Goal: Task Accomplishment & Management: Manage account settings

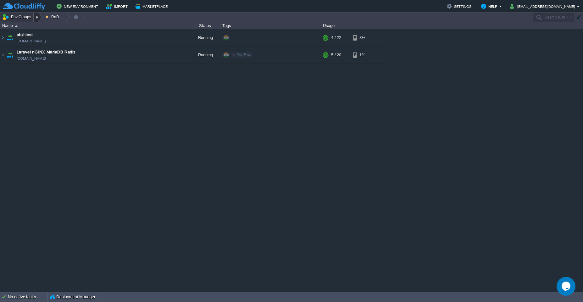
click at [37, 17] on div at bounding box center [38, 17] width 8 height 9
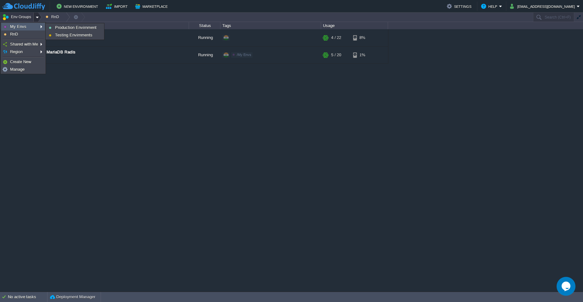
click at [15, 28] on span "My Envs" at bounding box center [18, 26] width 16 height 5
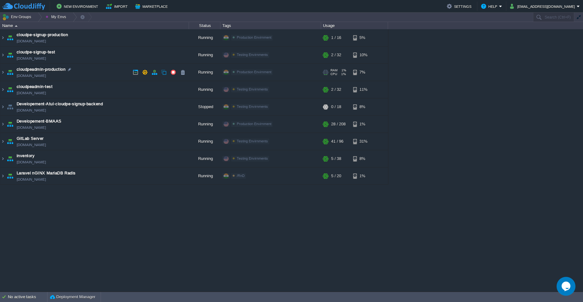
click at [87, 79] on td "cloudpeadmin-production [DOMAIN_NAME]" at bounding box center [94, 72] width 189 height 17
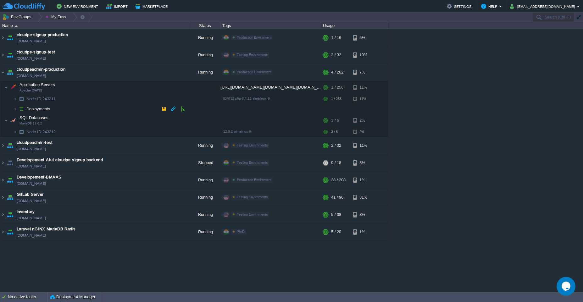
click at [98, 113] on td "Deployments" at bounding box center [94, 109] width 189 height 10
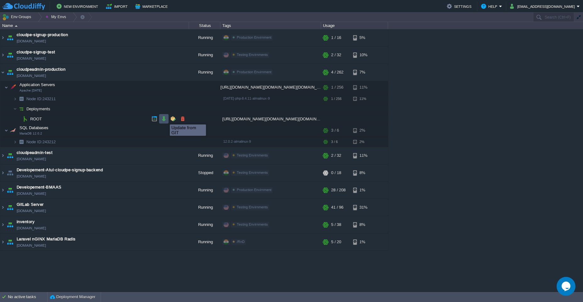
click at [165, 119] on button "button" at bounding box center [164, 119] width 6 height 6
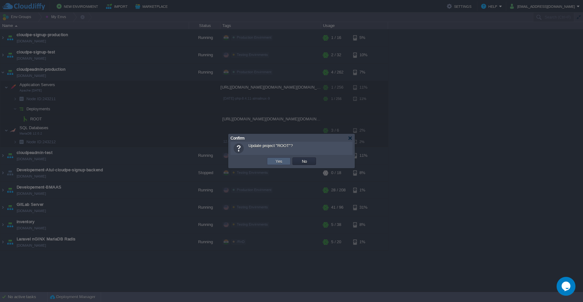
click at [273, 159] on td "Yes" at bounding box center [279, 162] width 24 height 8
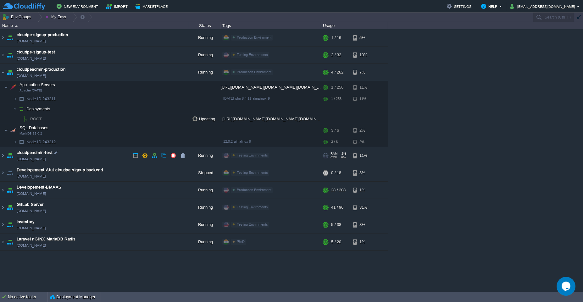
click at [100, 154] on td "cloudpeadmin-test [DOMAIN_NAME]" at bounding box center [94, 155] width 189 height 17
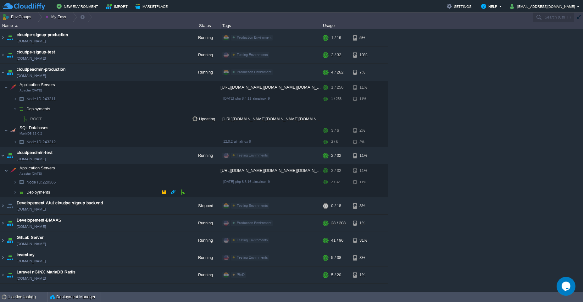
click at [96, 194] on td "Deployments" at bounding box center [94, 193] width 189 height 10
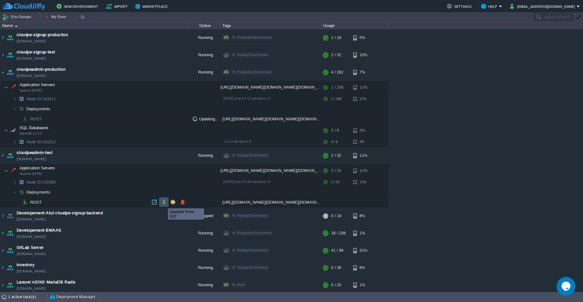
click at [163, 203] on button "button" at bounding box center [164, 203] width 6 height 6
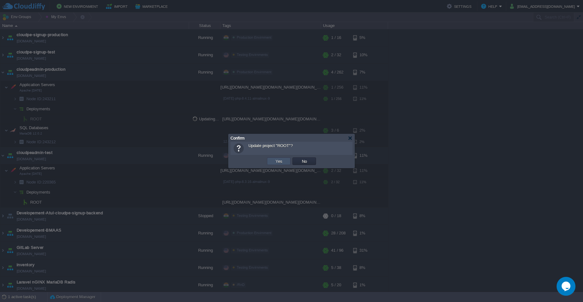
click at [279, 161] on button "Yes" at bounding box center [279, 162] width 11 height 6
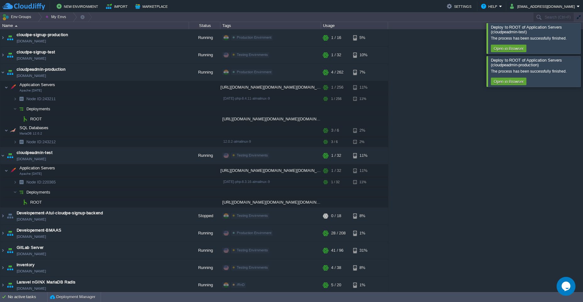
click at [583, 46] on div at bounding box center [591, 38] width 0 height 31
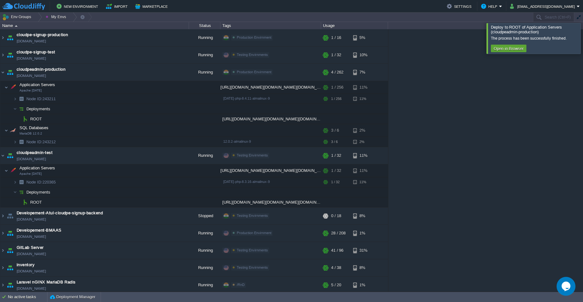
click at [583, 46] on div at bounding box center [591, 38] width 0 height 31
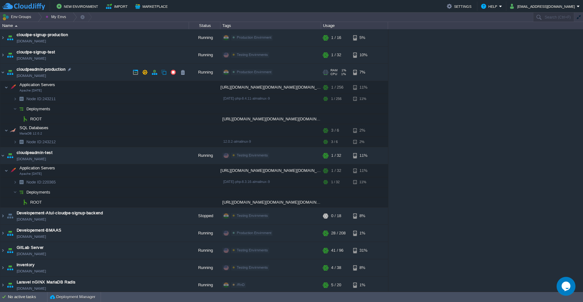
click at [97, 73] on td "cloudpeadmin-production [DOMAIN_NAME]" at bounding box center [94, 72] width 189 height 17
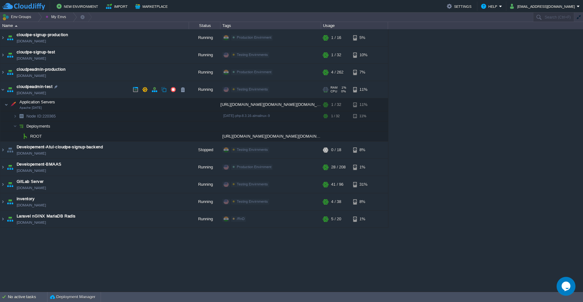
click at [93, 87] on td "cloudpeadmin-test [DOMAIN_NAME]" at bounding box center [94, 89] width 189 height 17
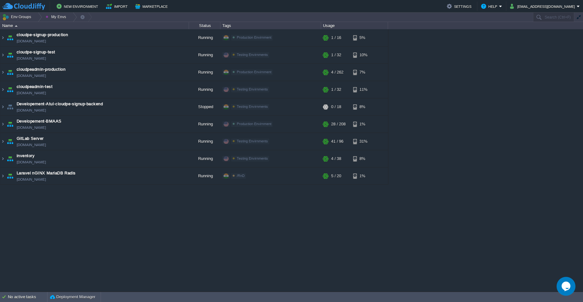
click at [423, 78] on div "atul-test [DOMAIN_NAME] Running Edit RAM 12% CPU 1% 4 / 22 8% cloudpe website -…" at bounding box center [291, 160] width 583 height 263
